Goal: Task Accomplishment & Management: Manage account settings

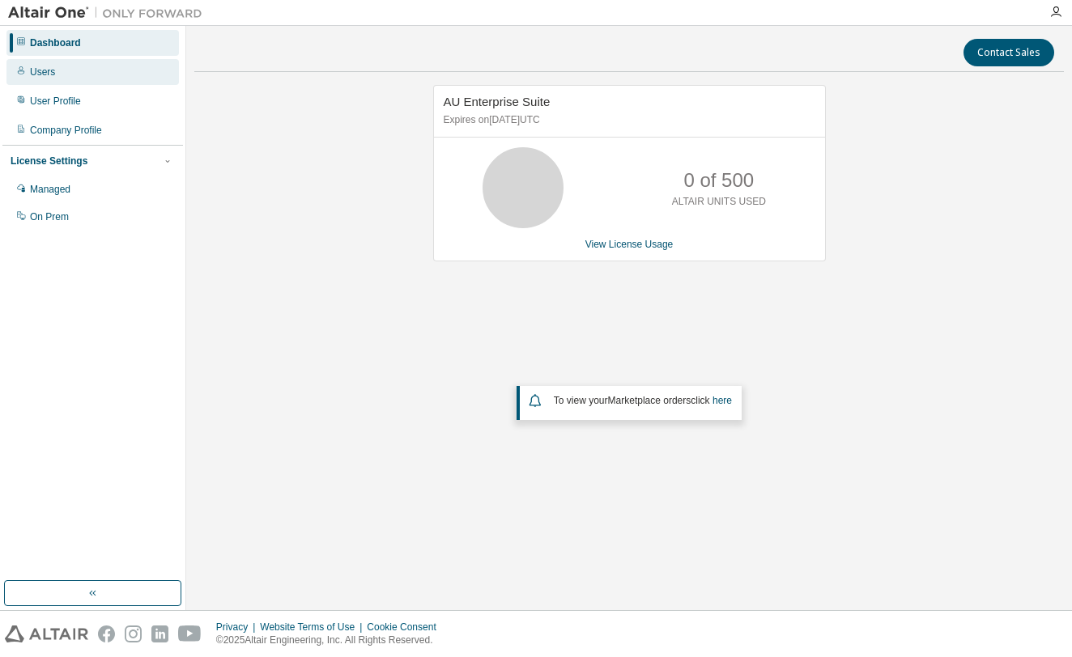
click at [85, 72] on div "Users" at bounding box center [92, 72] width 172 height 26
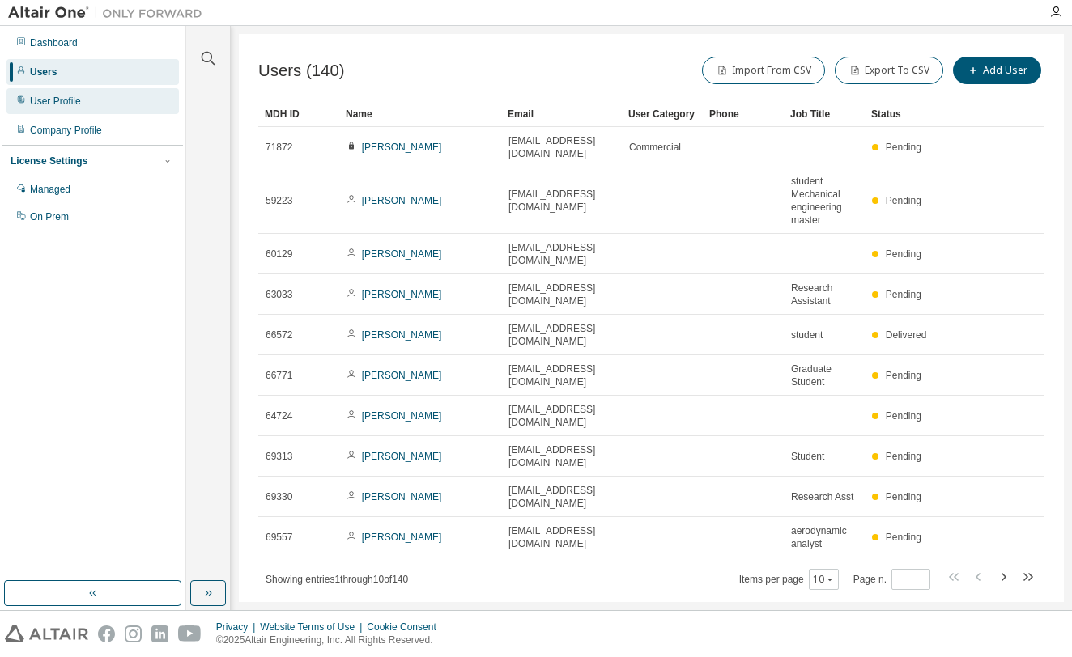
click at [95, 104] on div "User Profile" at bounding box center [92, 101] width 172 height 26
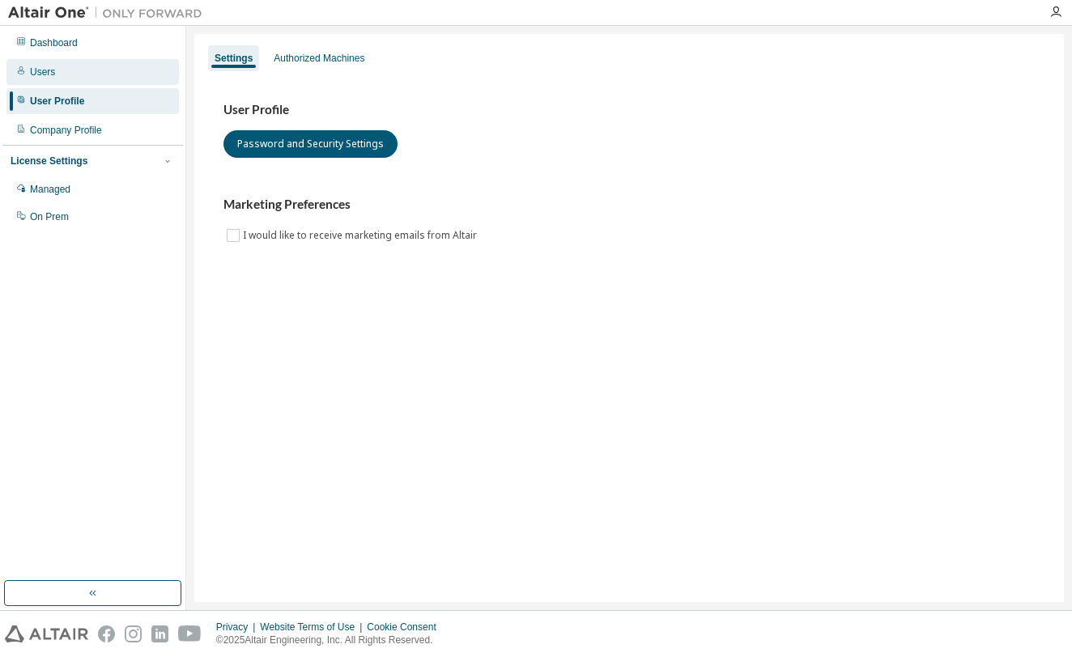
click at [80, 69] on div "Users" at bounding box center [92, 72] width 172 height 26
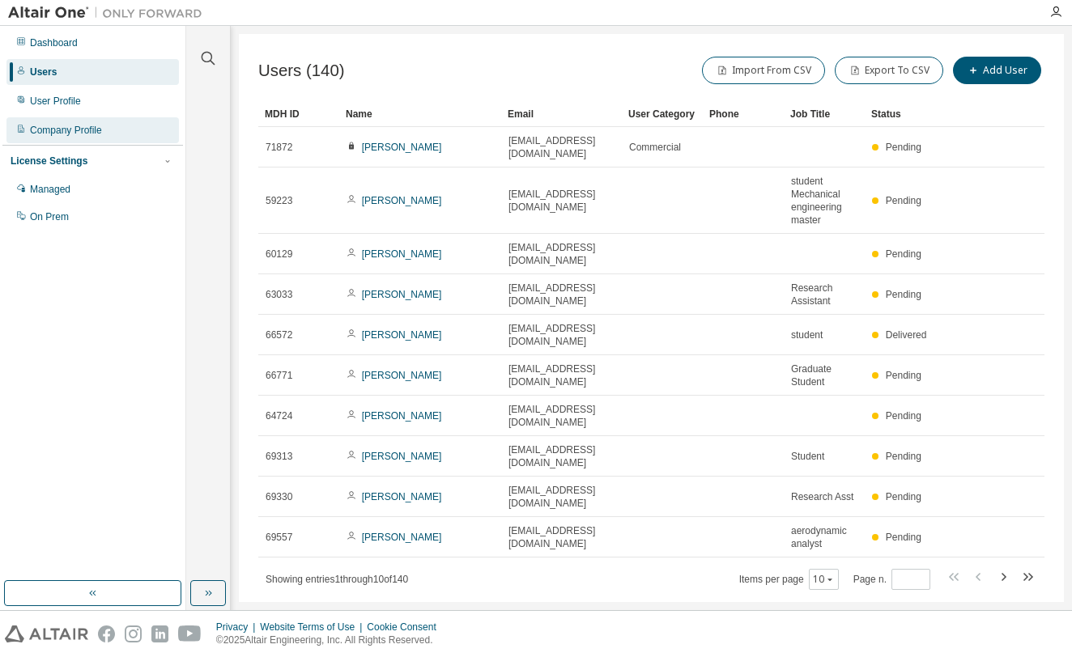
click at [110, 133] on div "Company Profile" at bounding box center [92, 130] width 172 height 26
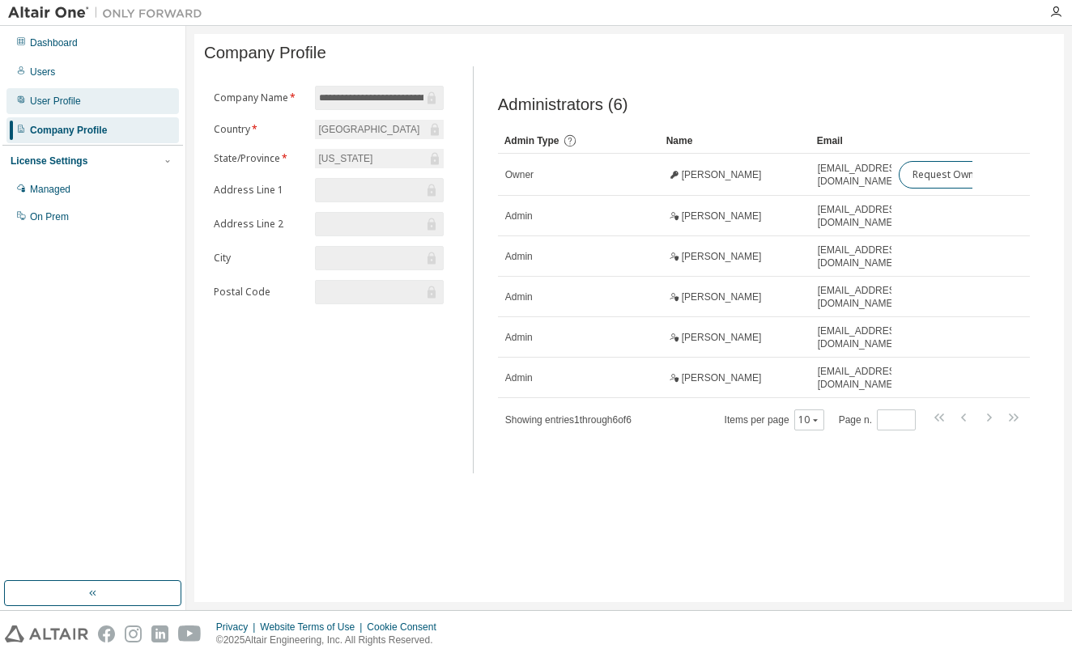
click at [94, 88] on div "User Profile" at bounding box center [92, 101] width 172 height 26
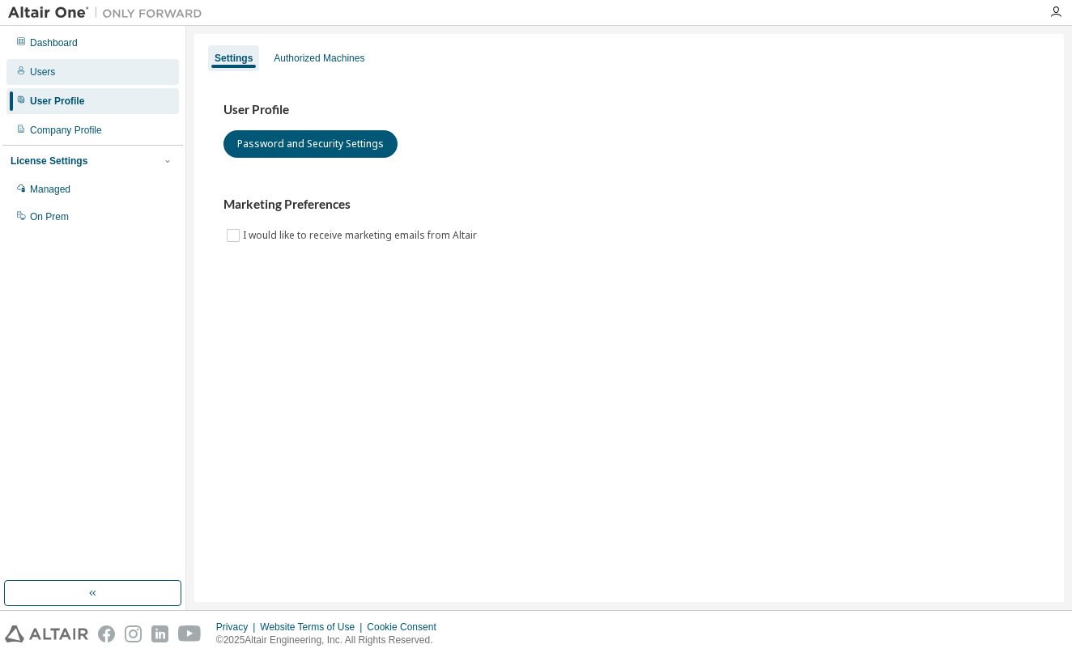
click at [89, 75] on div "Users" at bounding box center [92, 72] width 172 height 26
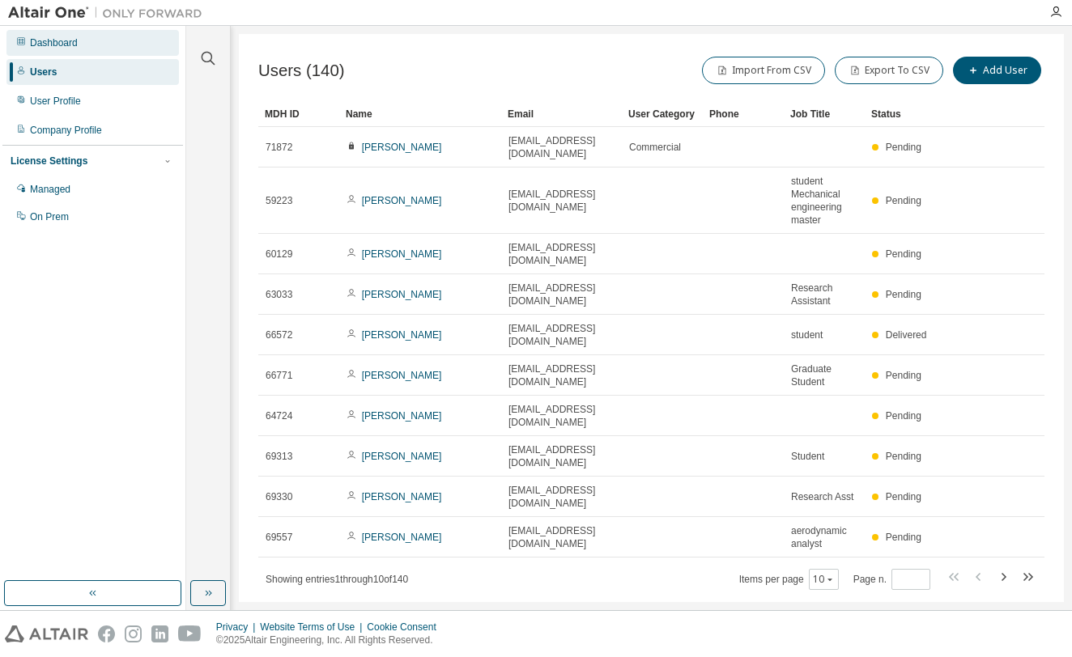
click at [104, 48] on div "Dashboard" at bounding box center [92, 43] width 172 height 26
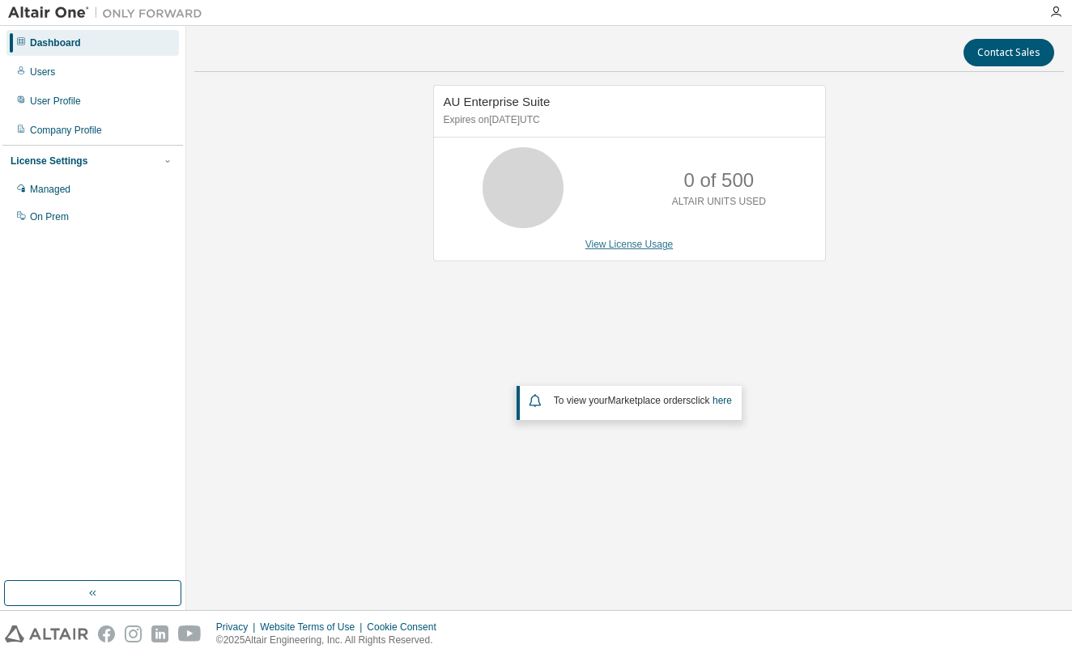
click at [624, 249] on link "View License Usage" at bounding box center [629, 244] width 88 height 11
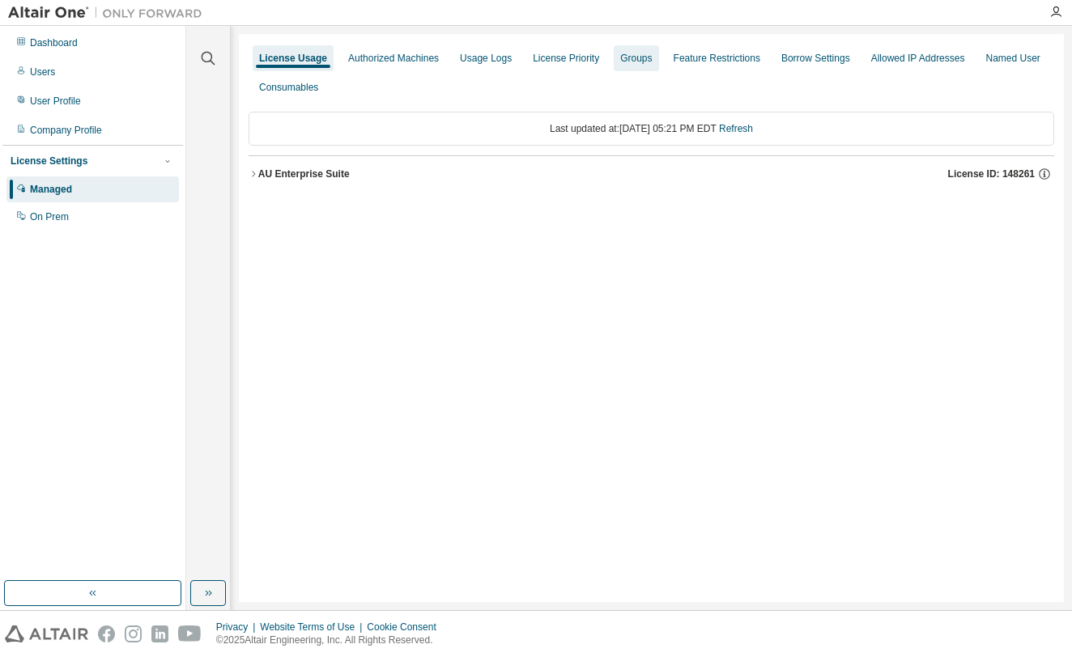
click at [658, 68] on div "Groups" at bounding box center [636, 58] width 45 height 26
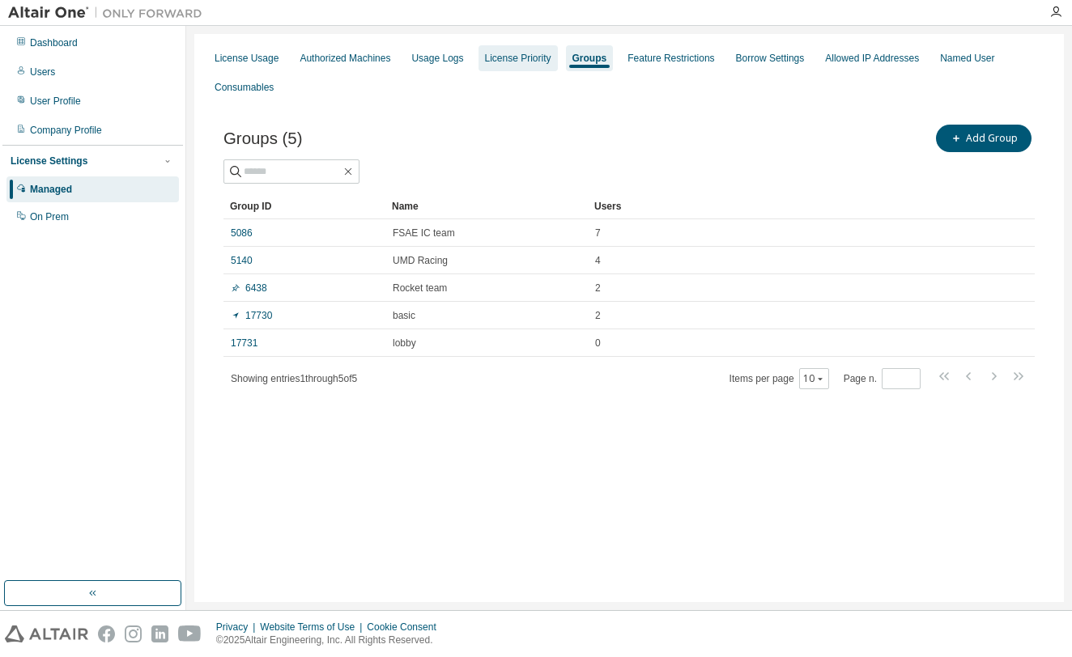
click at [542, 56] on div "License Priority" at bounding box center [518, 58] width 66 height 13
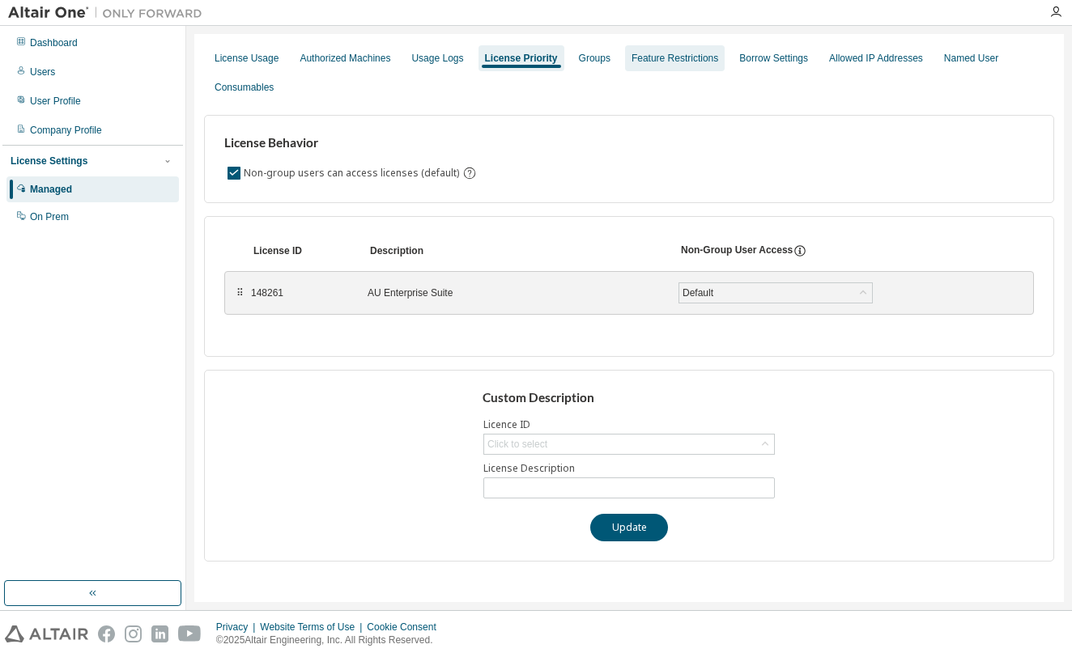
click at [676, 50] on div "Feature Restrictions" at bounding box center [675, 58] width 100 height 26
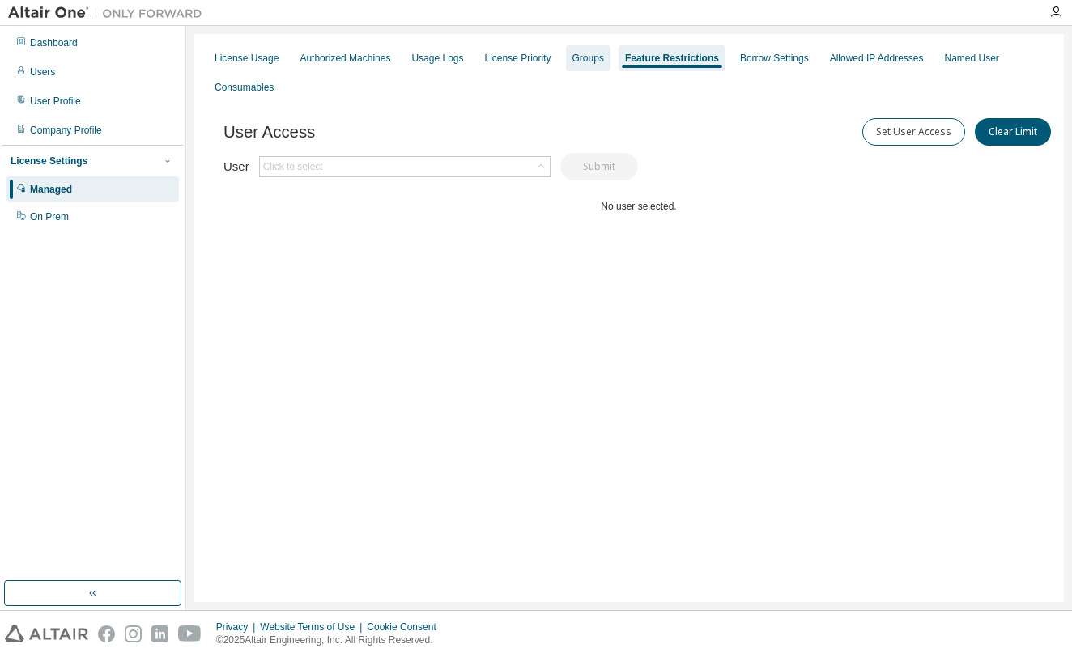
click at [610, 55] on div "Groups" at bounding box center [588, 58] width 45 height 26
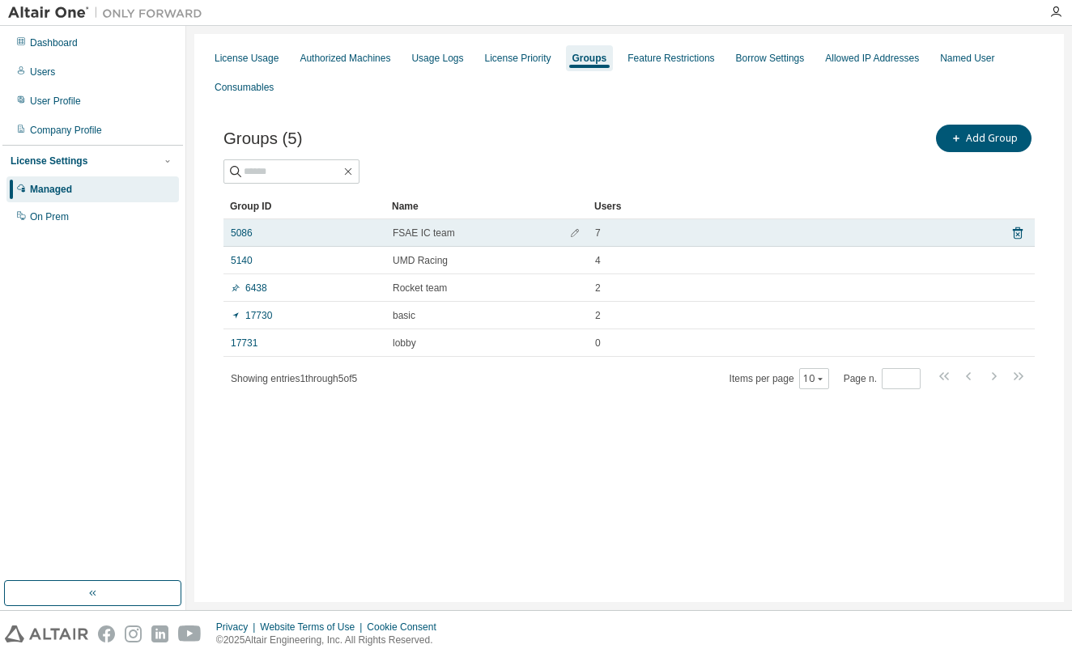
scroll to position [36, 0]
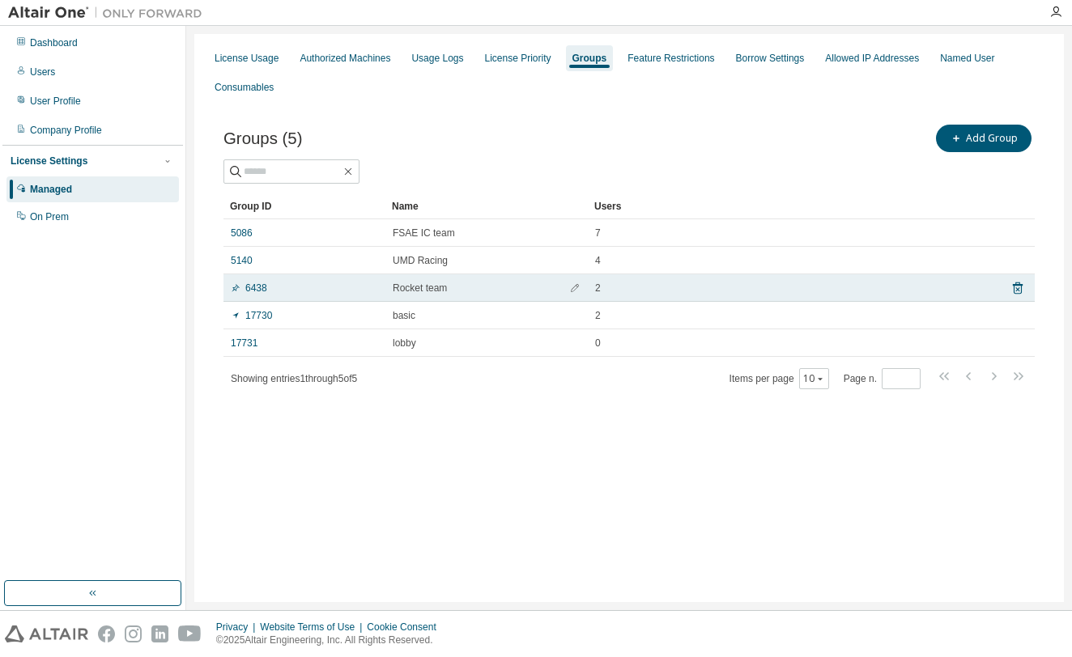
click at [431, 282] on span "Rocket team" at bounding box center [420, 288] width 54 height 13
click at [263, 282] on link "6438" at bounding box center [249, 288] width 36 height 13
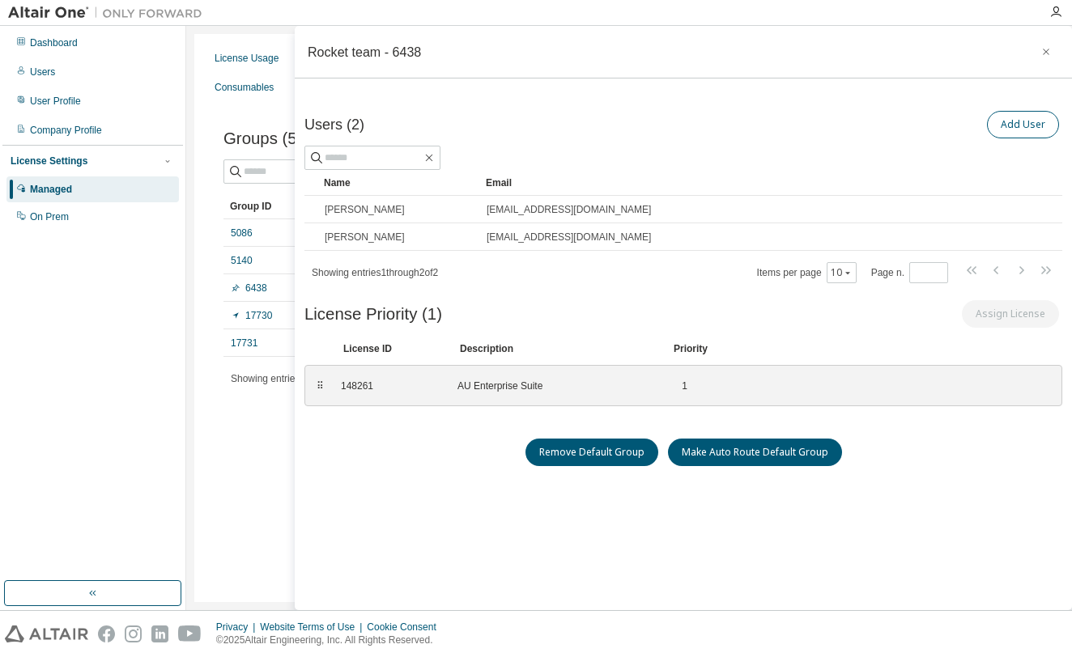
click at [994, 130] on button "Add User" at bounding box center [1023, 125] width 72 height 28
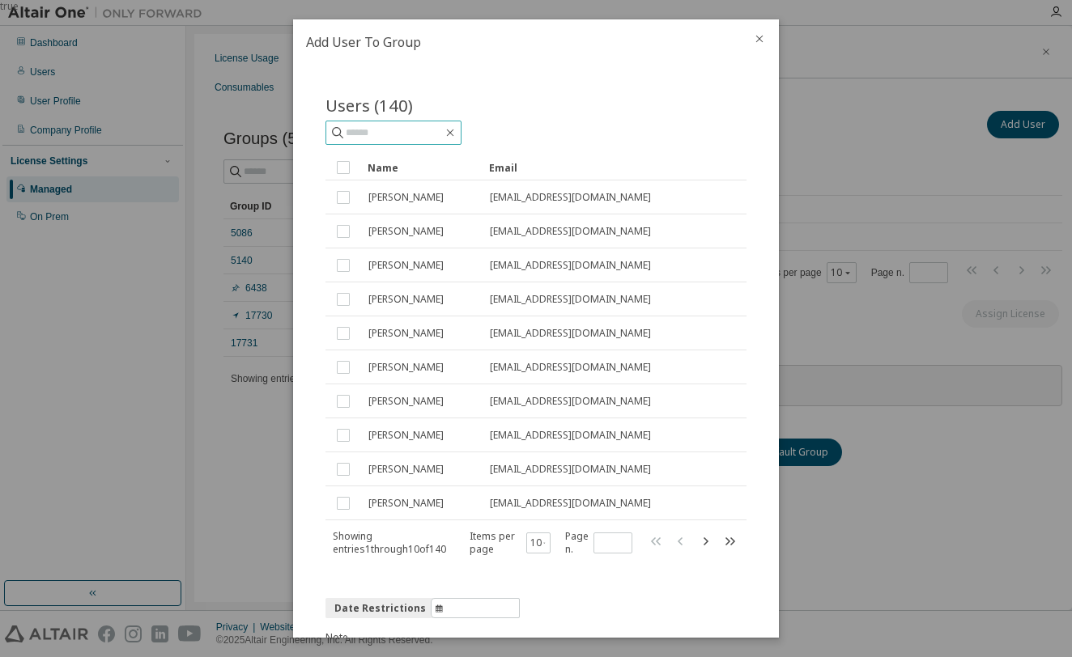
click at [443, 138] on input "text" at bounding box center [394, 133] width 97 height 16
type input "**********"
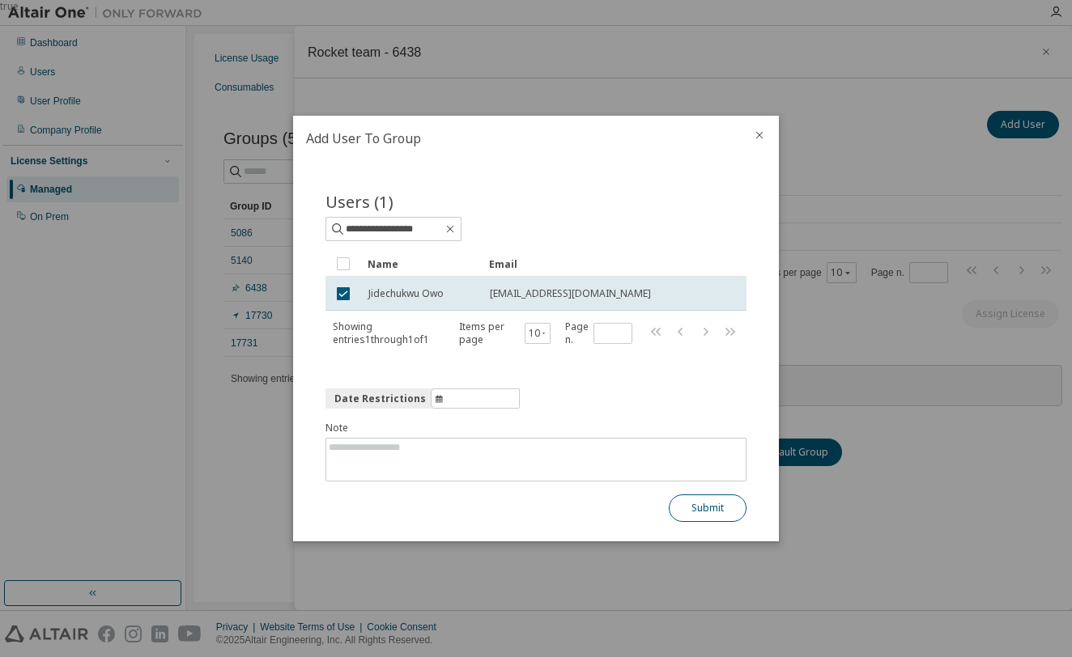
click at [712, 509] on button "Submit" at bounding box center [708, 509] width 78 height 28
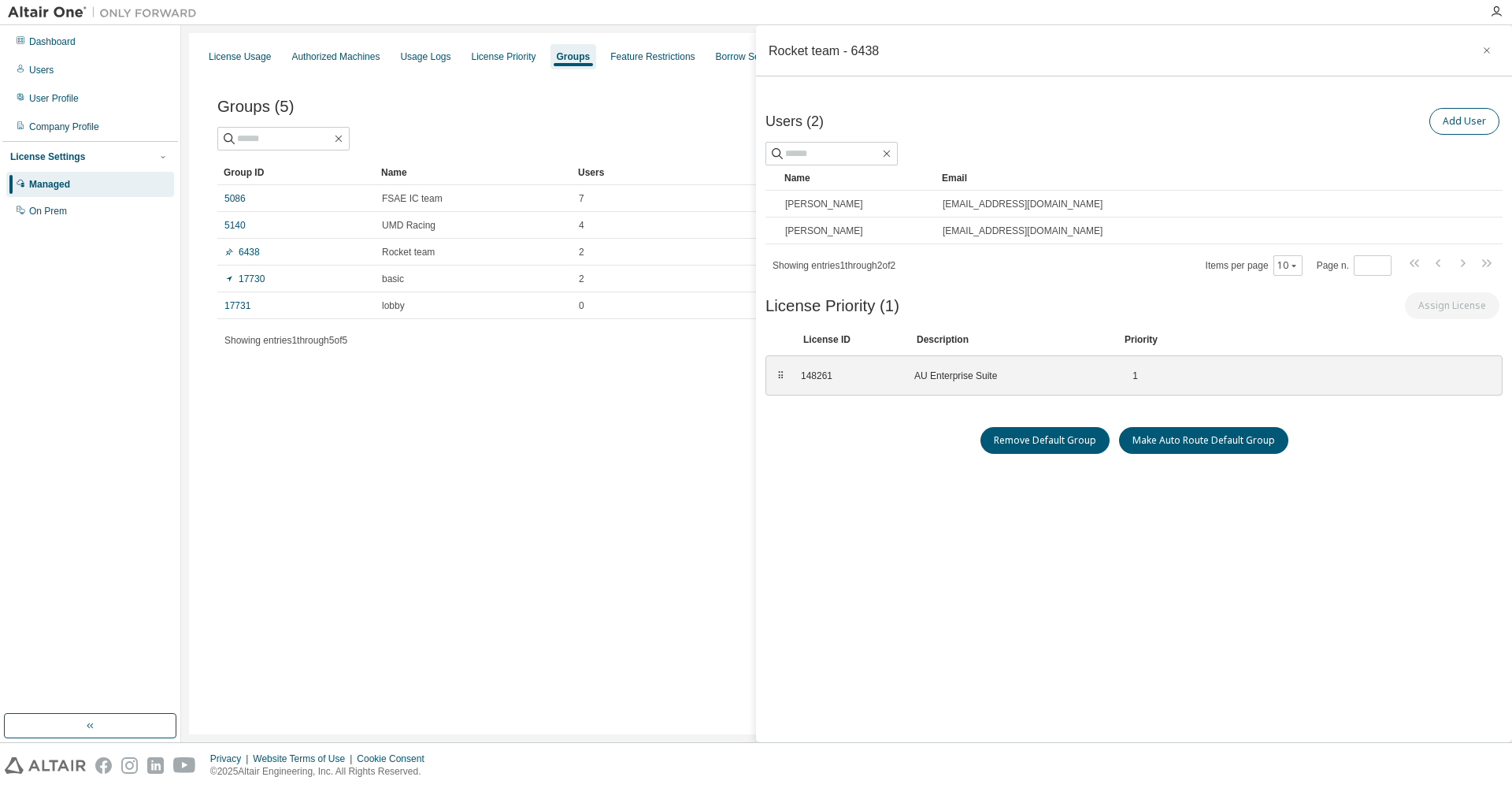
click at [1042, 123] on button "Add User" at bounding box center [1464, 122] width 70 height 27
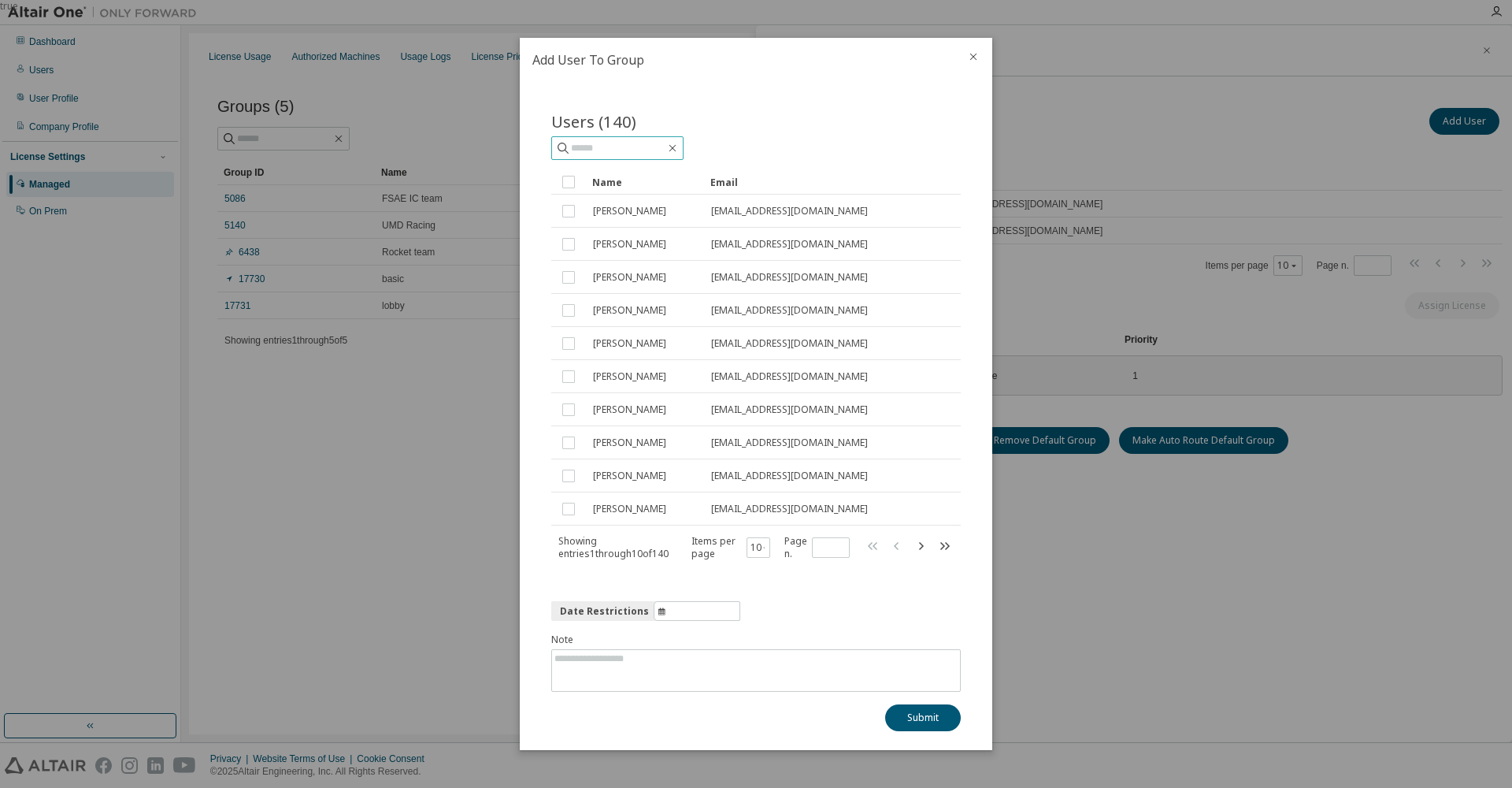
click at [666, 153] on input "text" at bounding box center [618, 148] width 94 height 16
type input "**********"
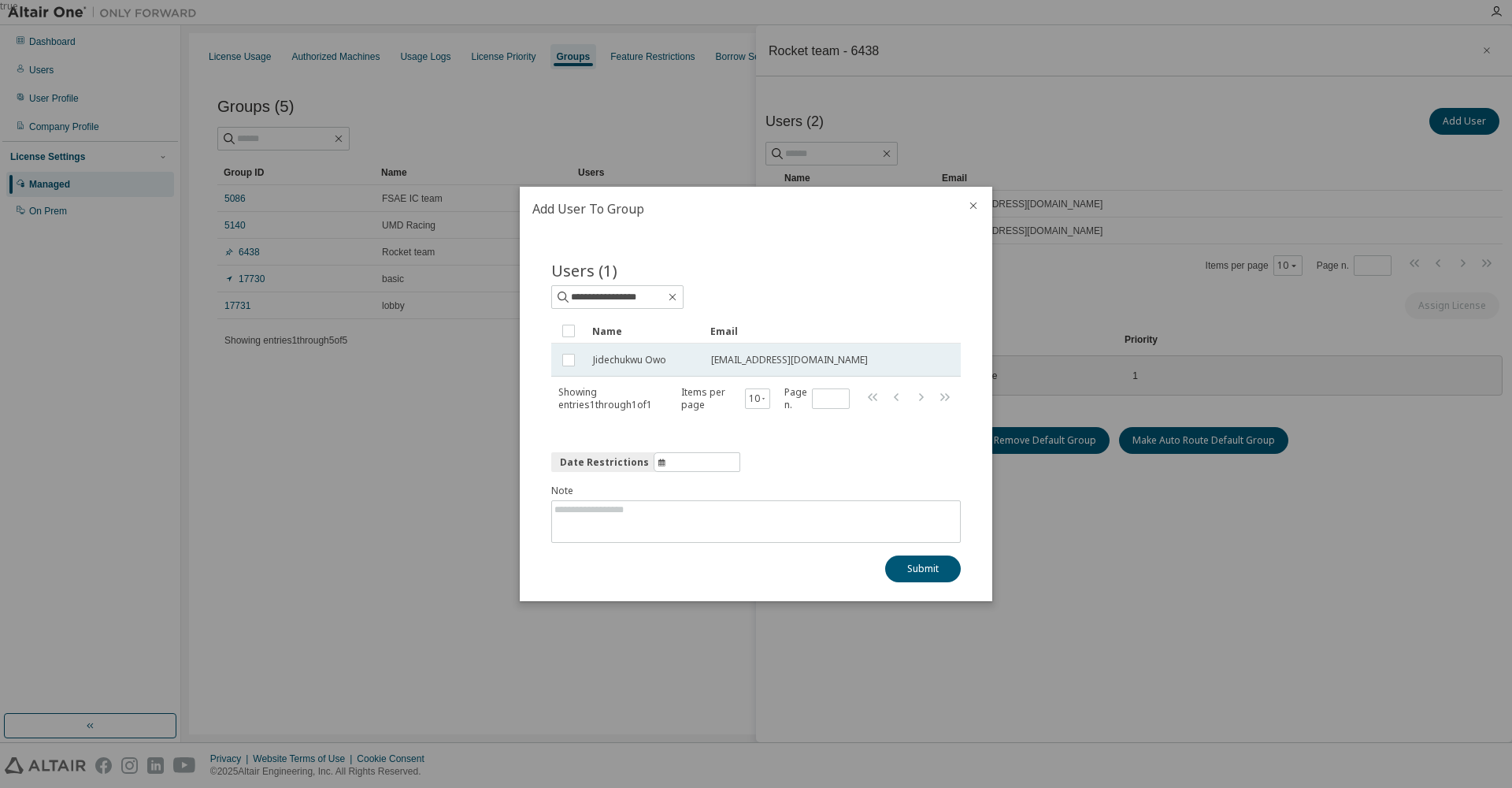
click at [579, 368] on td at bounding box center [569, 360] width 35 height 33
click at [917, 562] on button "Submit" at bounding box center [923, 569] width 76 height 27
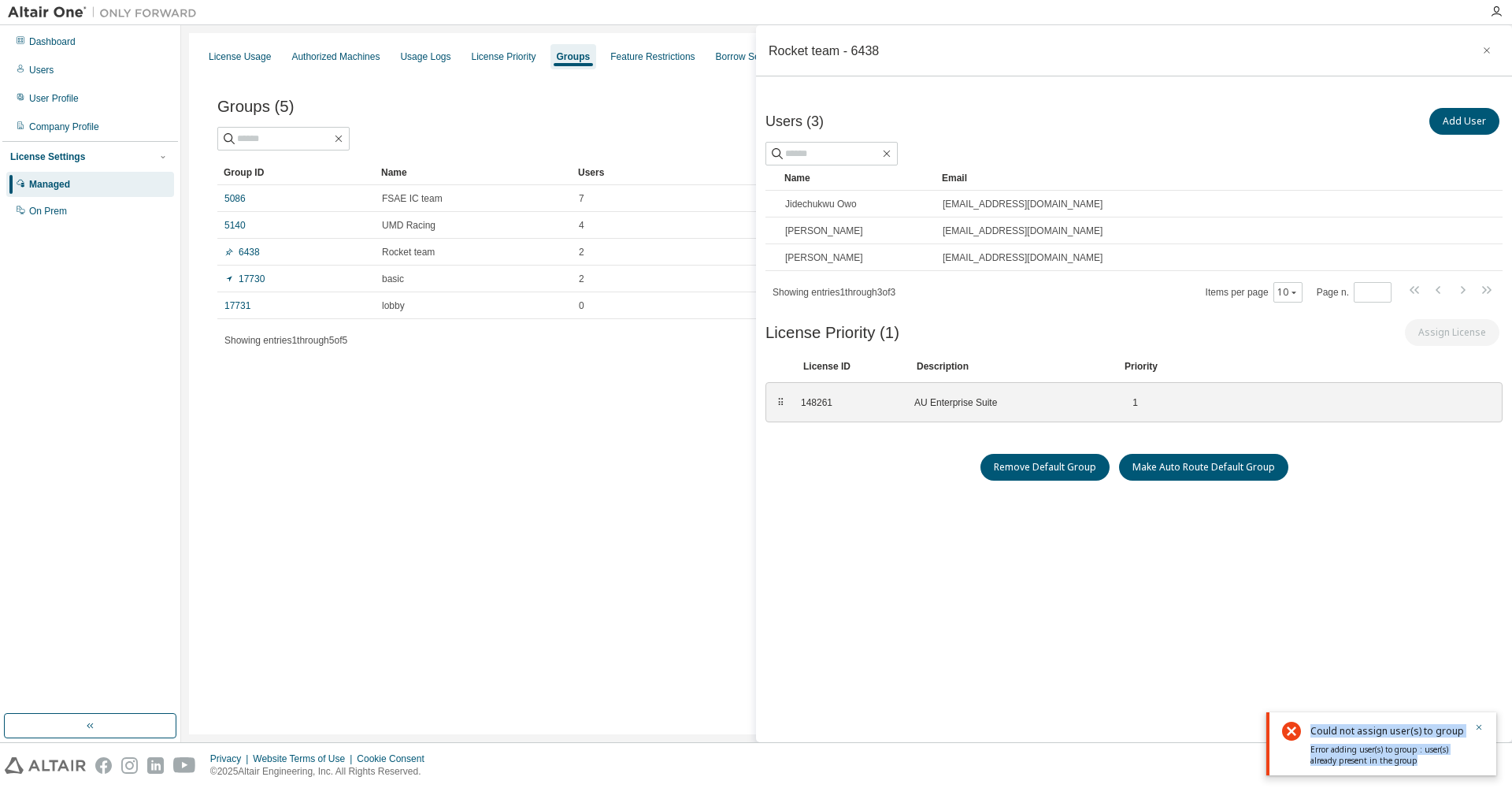
drag, startPoint x: 1305, startPoint y: 729, endPoint x: 1434, endPoint y: 771, distance: 135.7
click at [1042, 639] on div "Could not assign user(s) to group Error adding user(s) to group : user(s) alrea…" at bounding box center [1382, 743] width 230 height 63
click at [1002, 639] on div "Users (3) Add User Clear Load Save Save As Field Operator Value Select filter S…" at bounding box center [1134, 420] width 738 height 630
